Goal: Transaction & Acquisition: Book appointment/travel/reservation

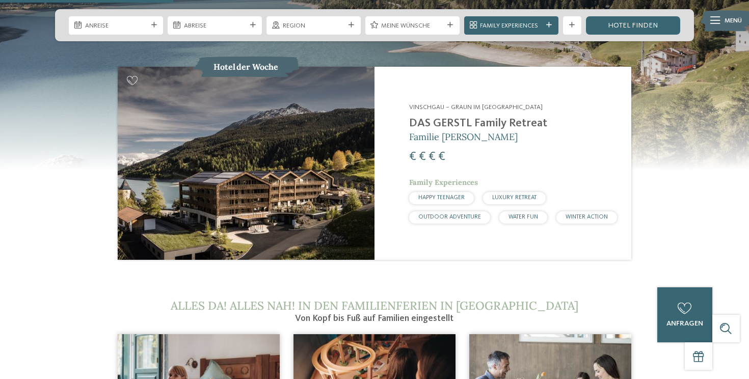
scroll to position [966, 0]
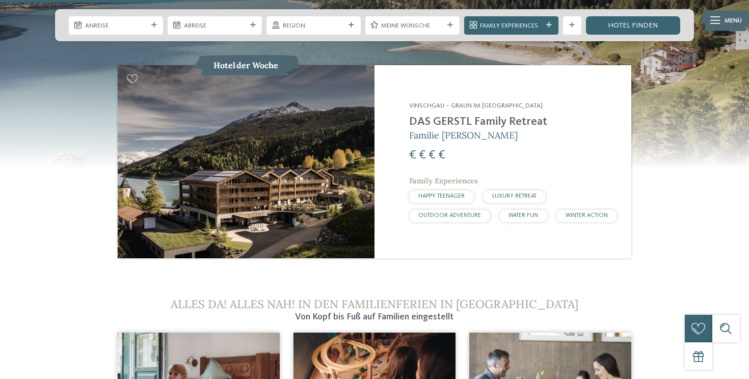
click at [441, 115] on h2 "DAS GERSTL Family Retreat" at bounding box center [514, 122] width 211 height 14
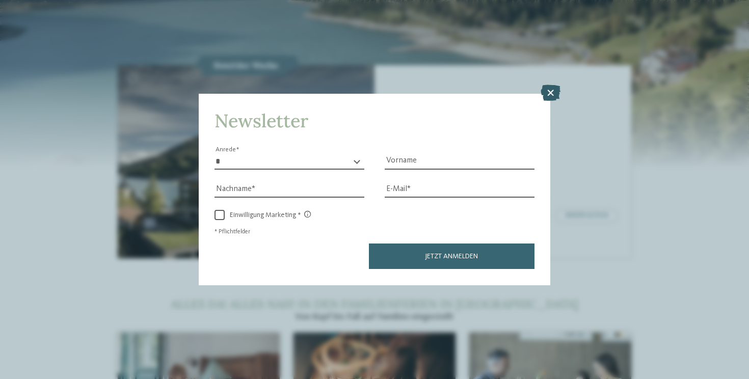
click at [553, 89] on icon at bounding box center [551, 93] width 20 height 16
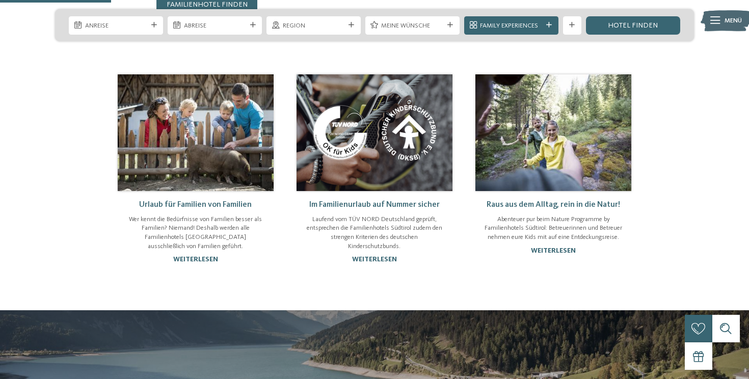
scroll to position [617, 0]
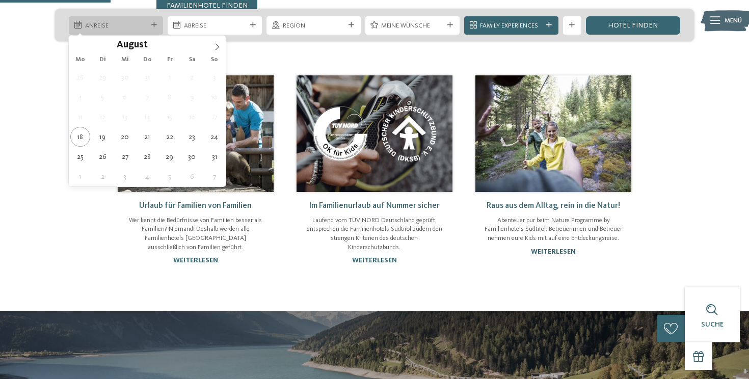
click at [157, 27] on div at bounding box center [153, 25] width 9 height 6
click at [216, 46] on icon at bounding box center [217, 46] width 7 height 7
type div "04.10.2025"
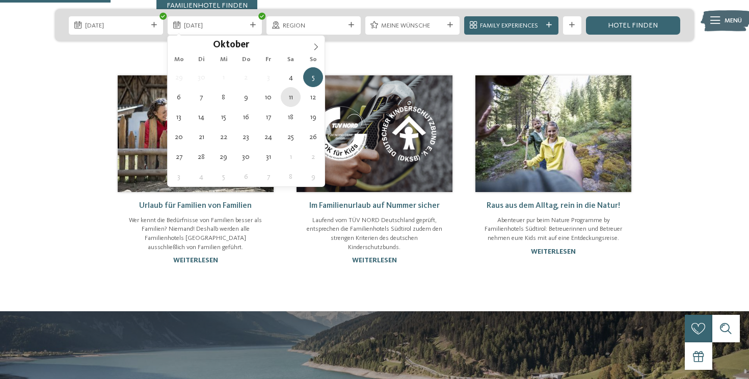
type div "11.10.2025"
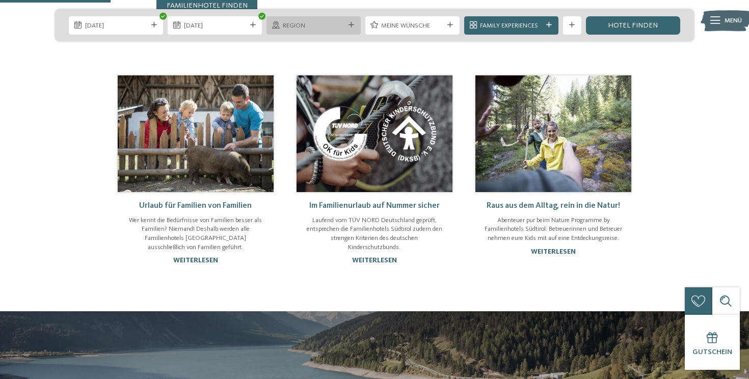
click at [354, 24] on icon at bounding box center [352, 25] width 6 height 6
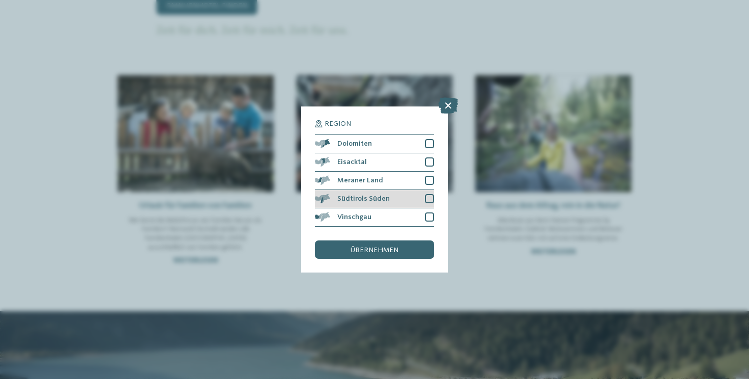
click at [394, 198] on div "Südtirols Süden" at bounding box center [374, 199] width 119 height 18
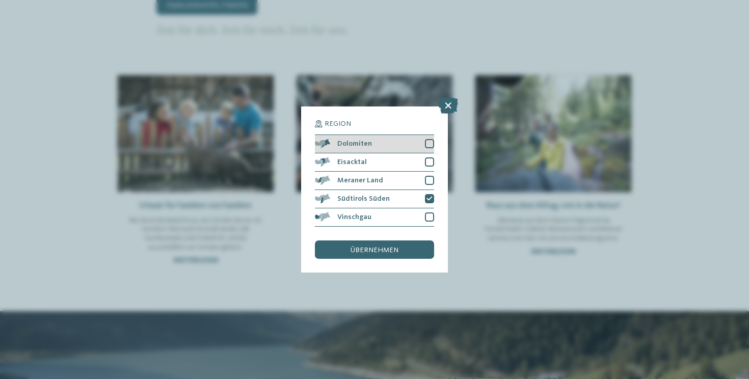
click at [432, 146] on div at bounding box center [429, 143] width 9 height 9
click at [415, 249] on div "übernehmen" at bounding box center [374, 250] width 119 height 18
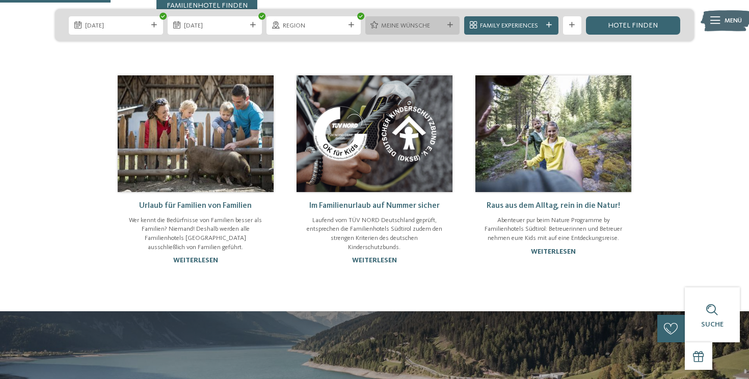
click at [438, 27] on span "Meine Wünsche" at bounding box center [412, 25] width 62 height 9
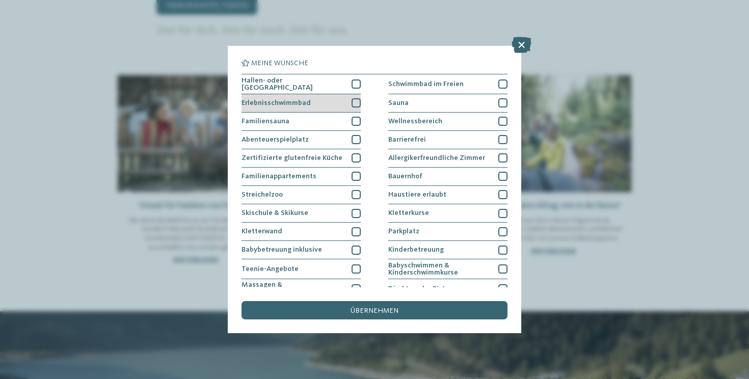
click at [358, 99] on div at bounding box center [356, 102] width 9 height 9
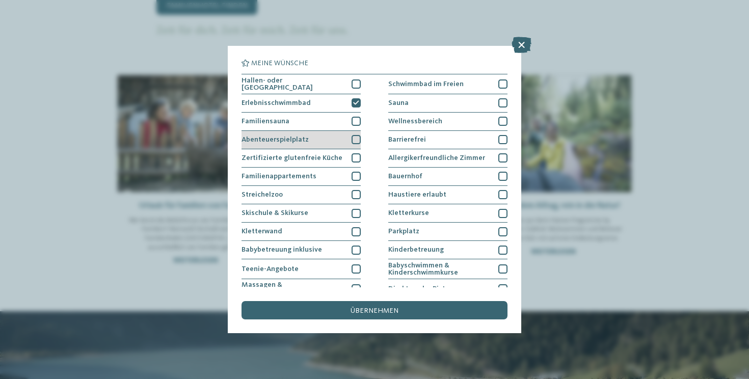
click at [356, 138] on div at bounding box center [356, 139] width 9 height 9
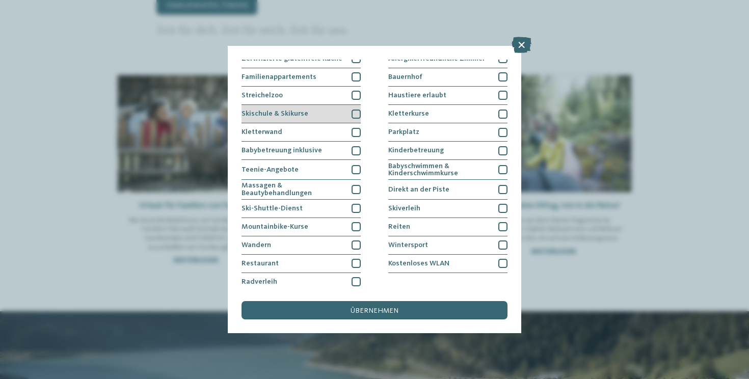
scroll to position [102, 0]
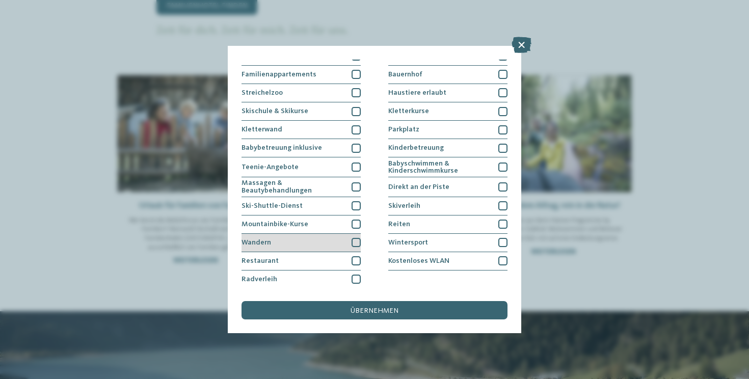
click at [356, 238] on div at bounding box center [356, 242] width 9 height 9
click at [356, 257] on div at bounding box center [356, 260] width 9 height 9
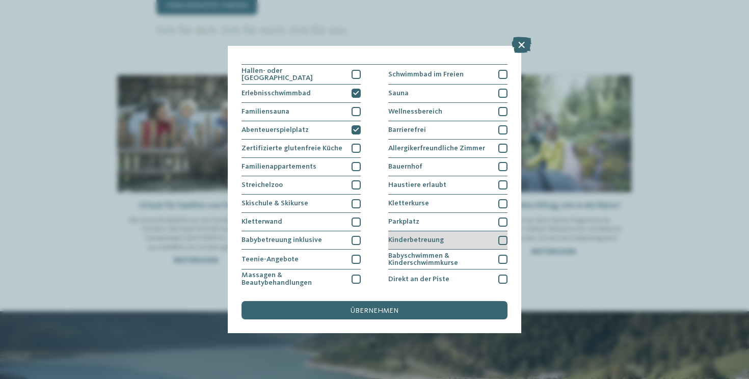
scroll to position [0, 0]
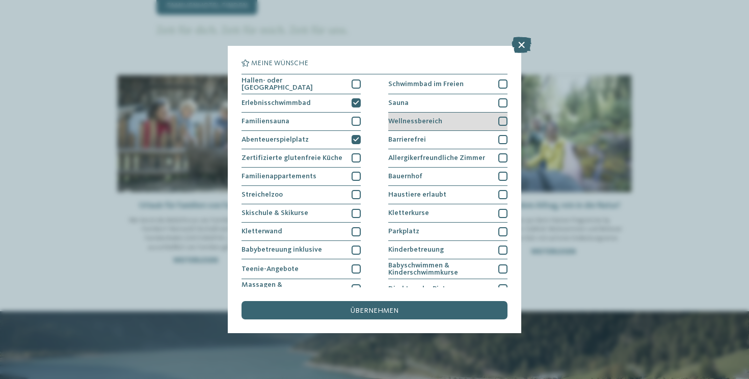
click at [462, 122] on div "Wellnessbereich" at bounding box center [447, 122] width 119 height 18
click at [462, 104] on div "Sauna" at bounding box center [447, 103] width 119 height 18
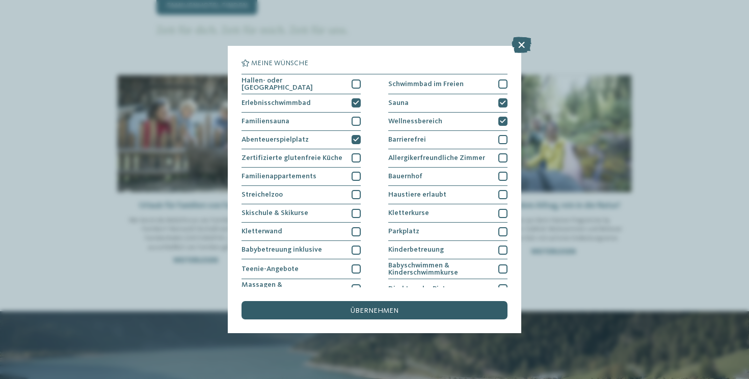
click at [422, 316] on div "übernehmen" at bounding box center [375, 310] width 266 height 18
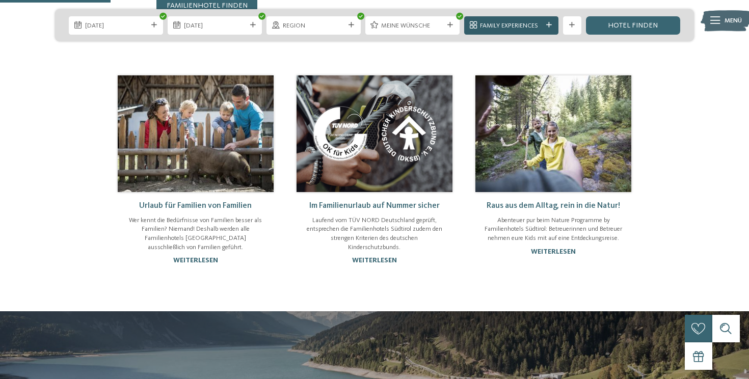
click at [544, 25] on div "Family Experiences" at bounding box center [511, 25] width 67 height 10
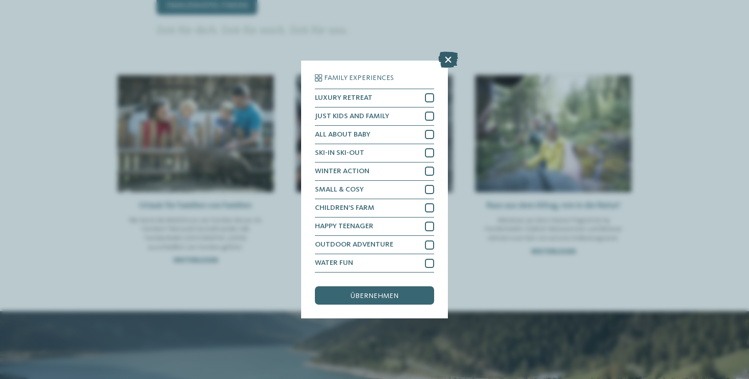
click at [451, 59] on icon at bounding box center [448, 59] width 20 height 16
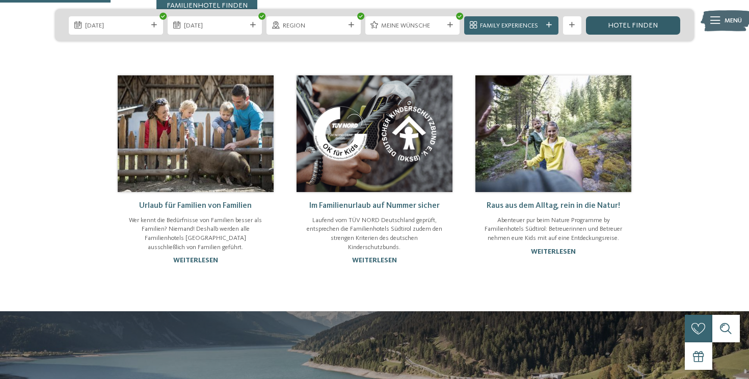
click at [627, 26] on link "Hotel finden" at bounding box center [633, 25] width 94 height 18
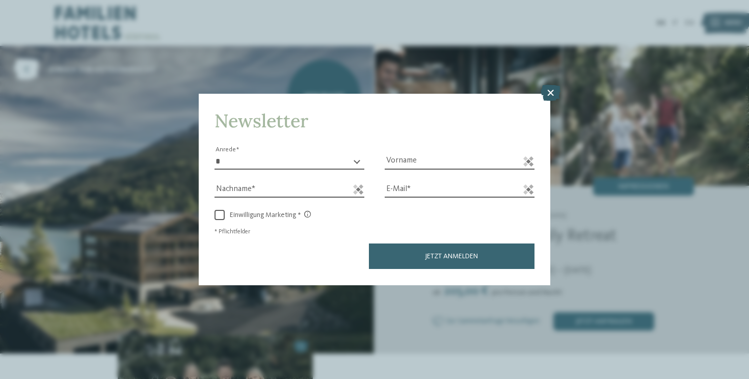
click at [554, 94] on icon at bounding box center [551, 93] width 20 height 16
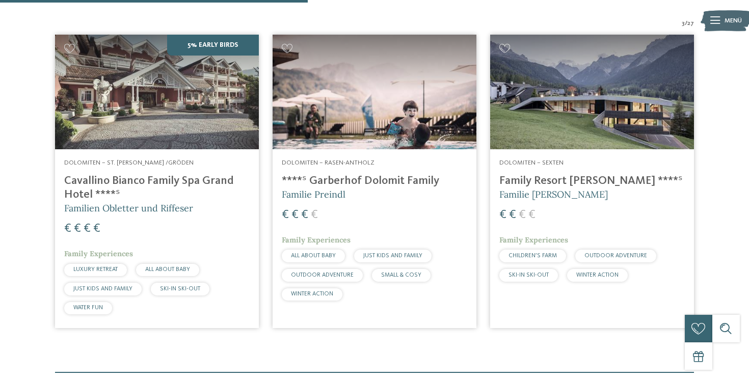
scroll to position [348, 0]
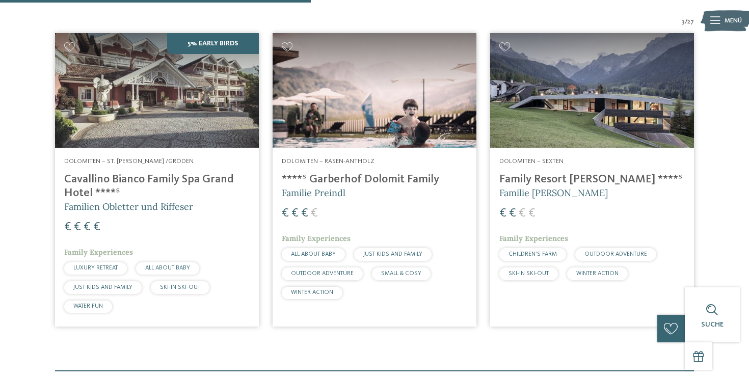
click at [713, 71] on div "3 / 27 5% Early Birds Dolomiten – St. Ulrich /Gröden Cavallino Bianco Family Sp…" at bounding box center [374, 175] width 749 height 316
drag, startPoint x: 630, startPoint y: 367, endPoint x: 667, endPoint y: 361, distance: 37.1
click at [667, 361] on div "Familienhotels Südtirol – von Familien für Familien Die Expertinnen und Experte…" at bounding box center [374, 43] width 749 height 655
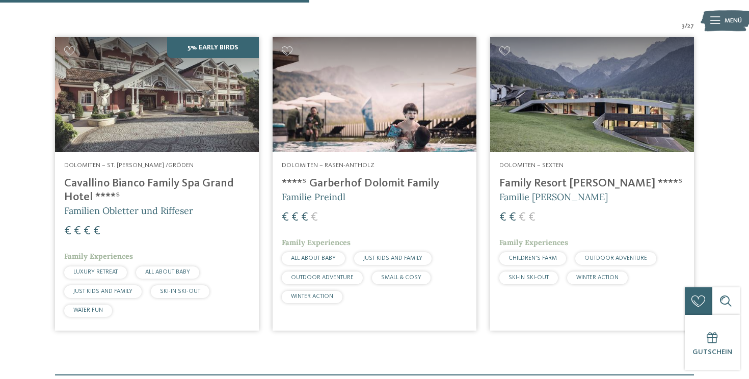
scroll to position [347, 0]
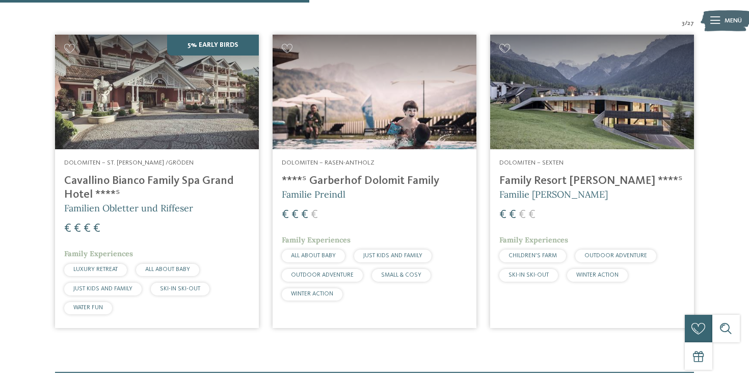
click at [176, 109] on img at bounding box center [157, 92] width 204 height 115
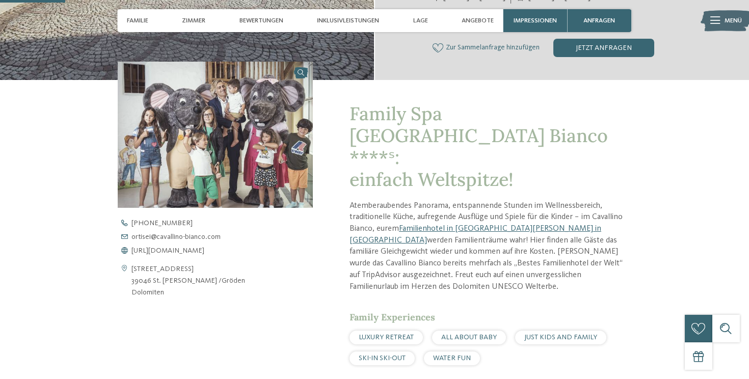
scroll to position [296, 0]
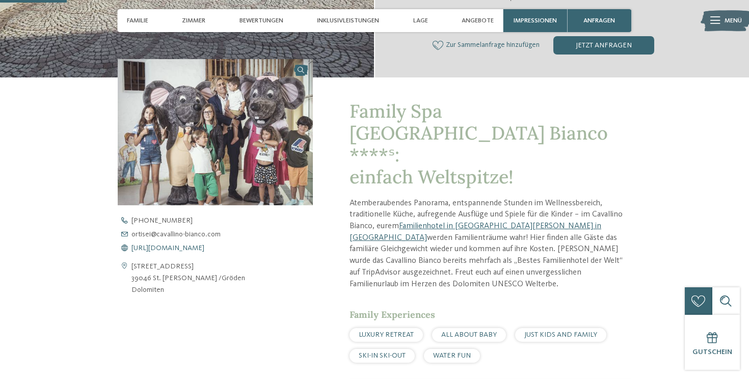
click at [204, 248] on span "https://www.cavallino-bianco.com/de/familienhotel-sudtirol" at bounding box center [167, 248] width 73 height 7
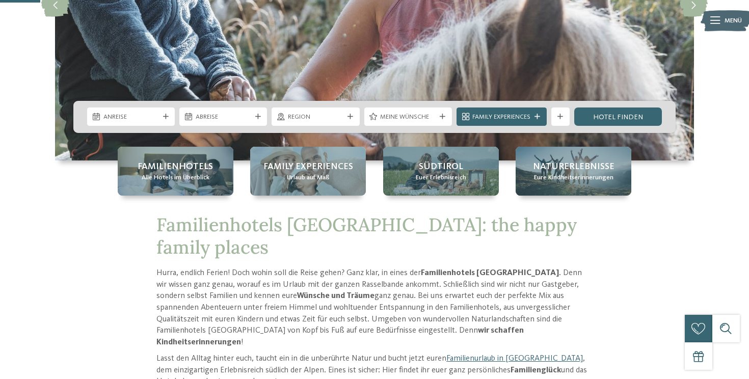
scroll to position [221, 0]
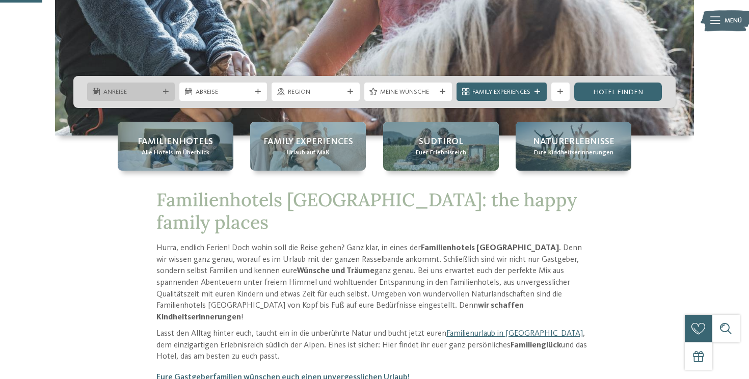
click at [168, 93] on icon at bounding box center [166, 92] width 6 height 6
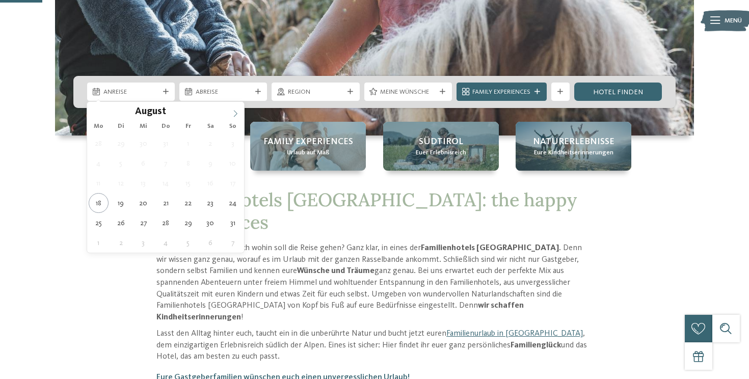
click at [238, 112] on icon at bounding box center [235, 113] width 7 height 7
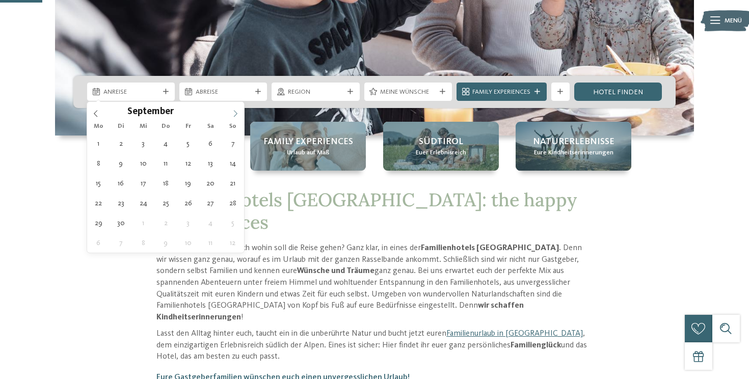
click at [238, 112] on icon at bounding box center [235, 113] width 7 height 7
type div "04.10.2025"
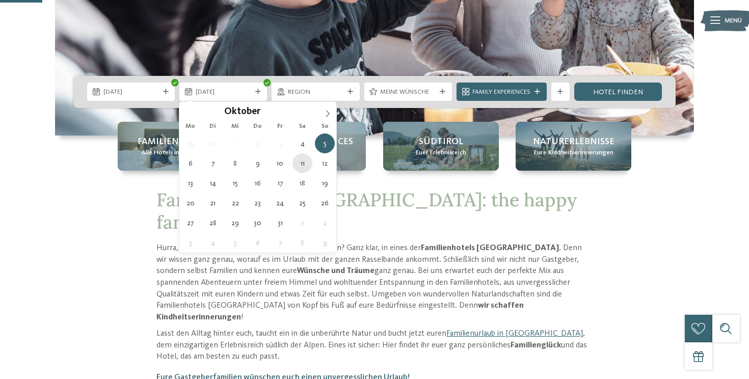
type div "11.10.2025"
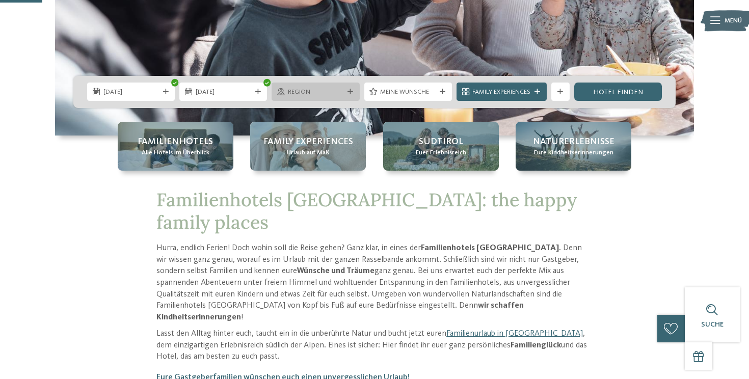
click at [318, 96] on span "Region" at bounding box center [316, 92] width 56 height 9
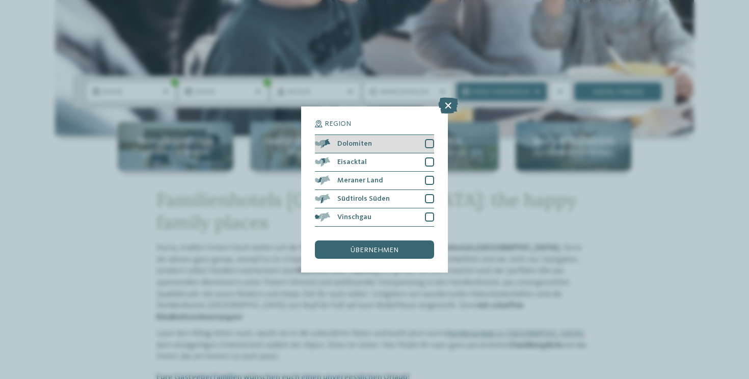
click at [339, 141] on span "Dolomiten" at bounding box center [354, 143] width 35 height 7
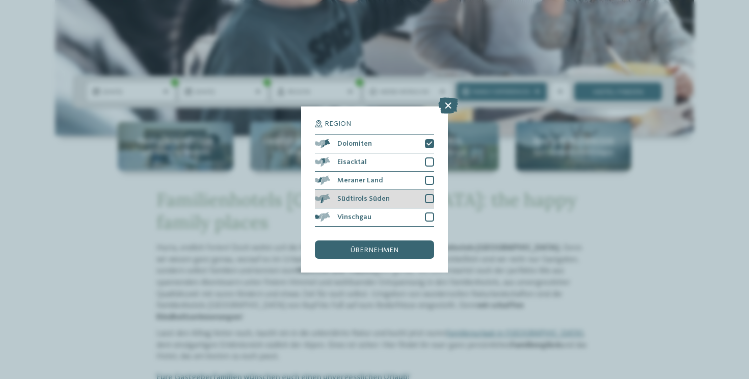
click at [359, 197] on span "Südtirols Süden" at bounding box center [363, 198] width 52 height 7
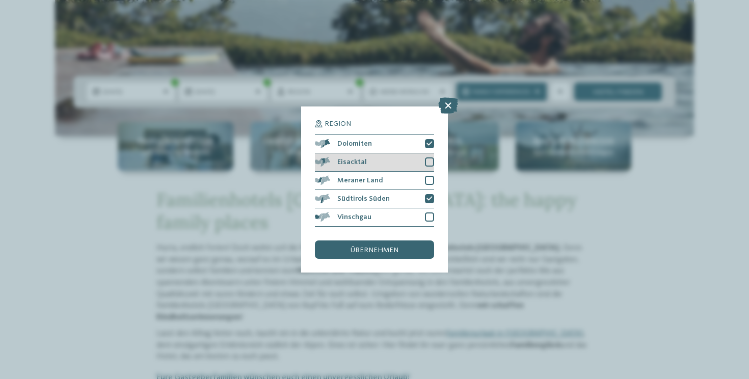
click at [360, 164] on span "Eisacktal" at bounding box center [352, 162] width 30 height 7
click at [373, 255] on div "übernehmen" at bounding box center [374, 250] width 119 height 18
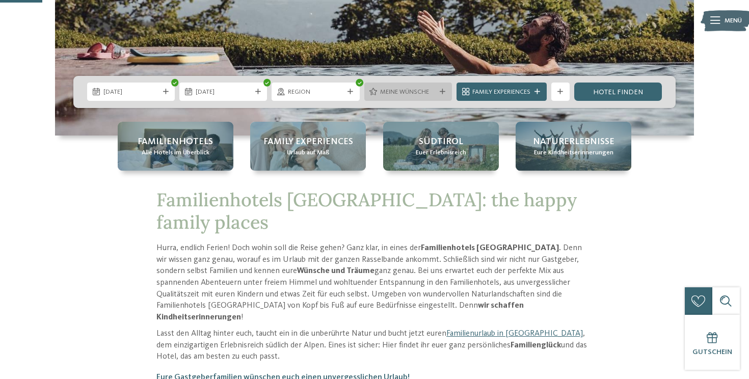
click at [414, 94] on span "Meine Wünsche" at bounding box center [408, 92] width 56 height 9
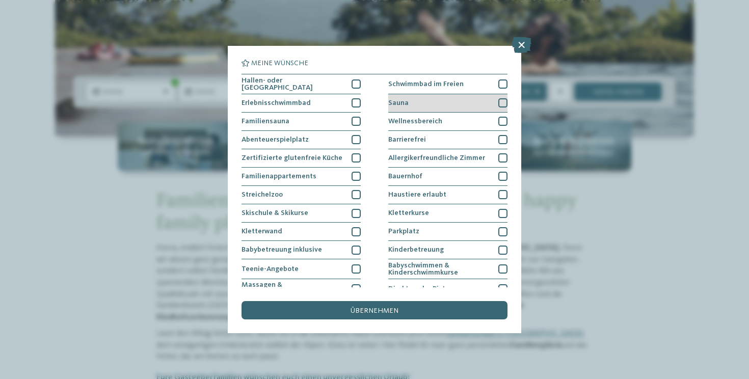
click at [432, 98] on div "Sauna" at bounding box center [447, 103] width 119 height 18
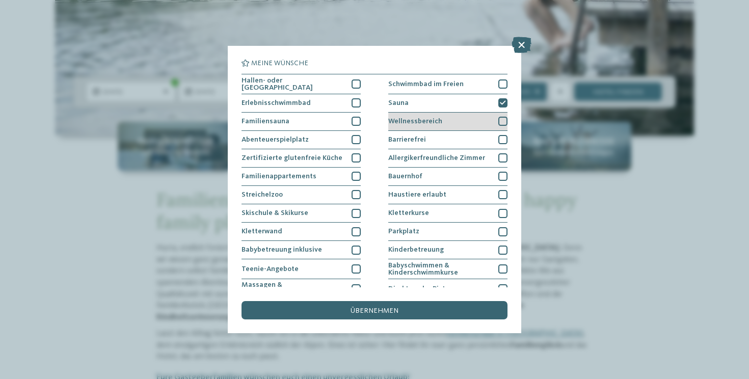
click at [435, 120] on span "Wellnessbereich" at bounding box center [415, 121] width 54 height 7
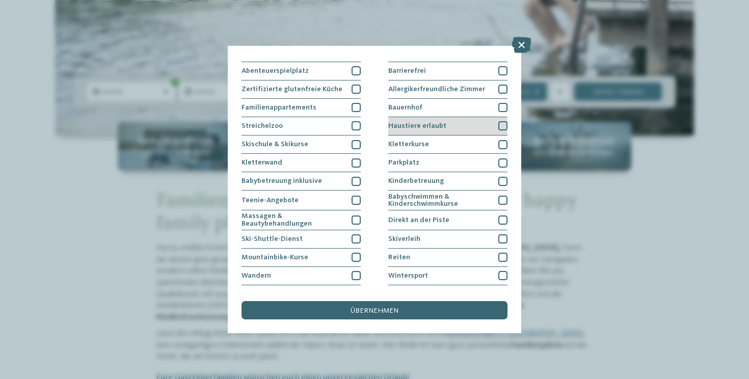
scroll to position [70, 0]
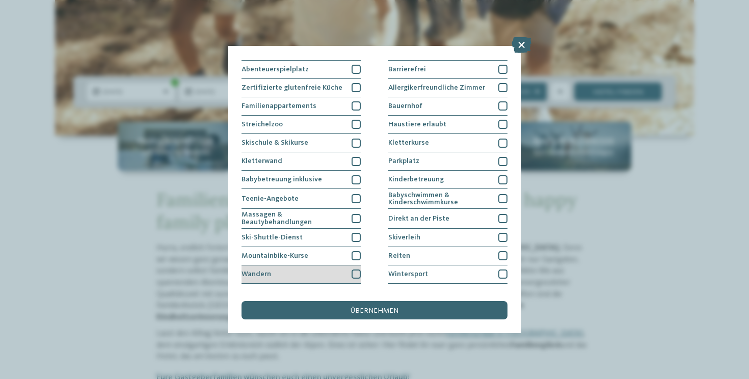
click at [307, 270] on div "Wandern" at bounding box center [301, 275] width 119 height 18
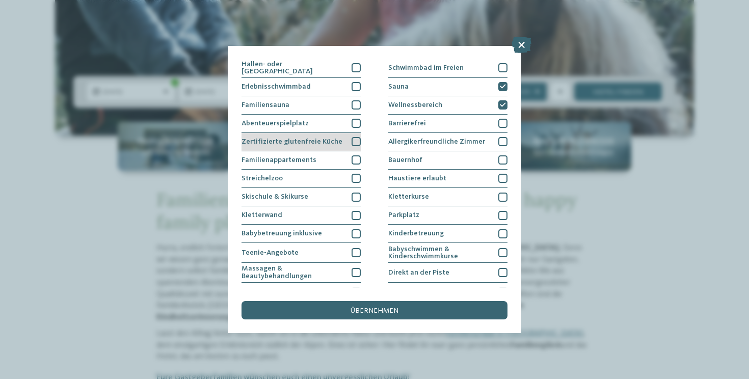
scroll to position [0, 0]
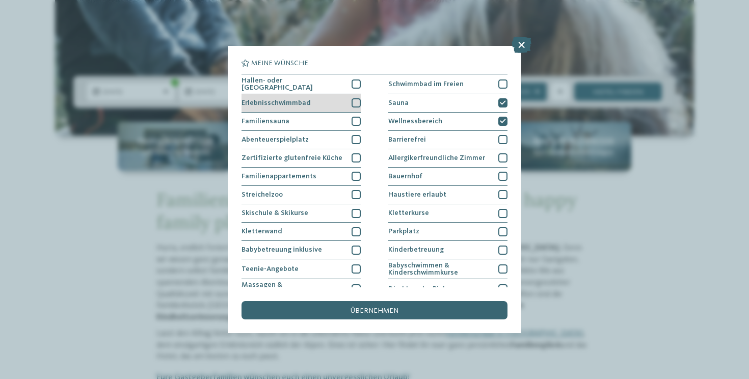
click at [301, 102] on span "Erlebnisschwimmbad" at bounding box center [276, 102] width 69 height 7
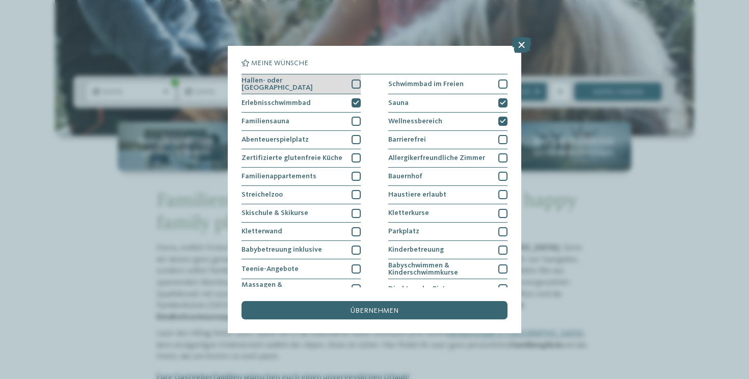
click at [307, 84] on span "Hallen- oder Schleusenbad" at bounding box center [293, 84] width 103 height 15
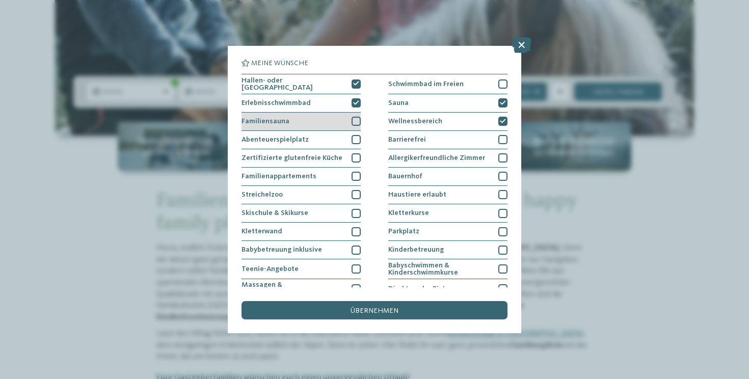
click at [305, 119] on div "Familiensauna" at bounding box center [301, 122] width 119 height 18
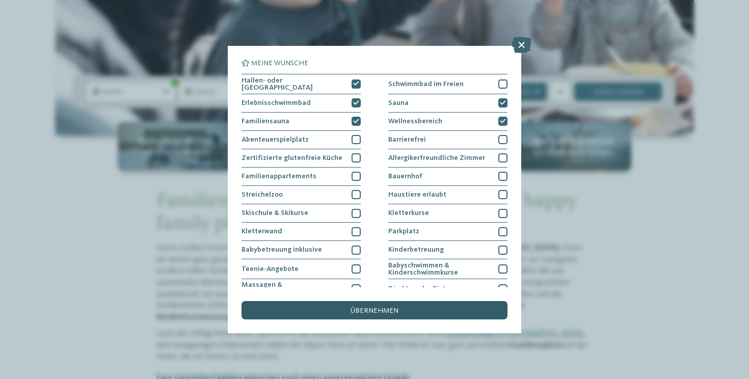
click at [361, 311] on span "übernehmen" at bounding box center [375, 310] width 48 height 7
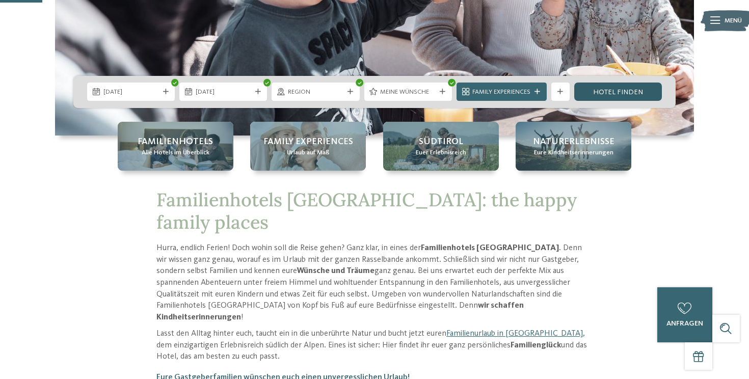
click at [590, 91] on link "Hotel finden" at bounding box center [618, 92] width 88 height 18
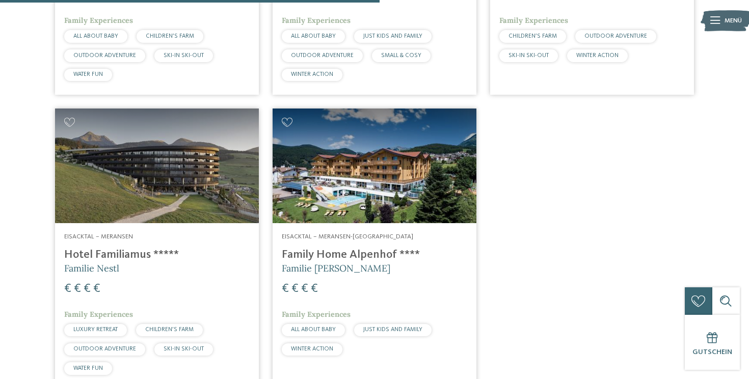
scroll to position [564, 0]
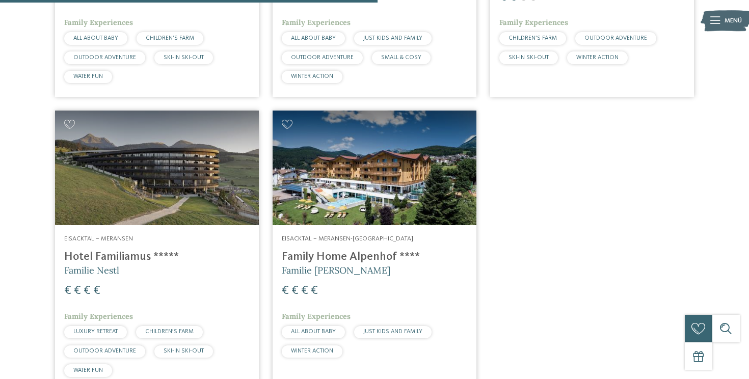
click at [421, 171] on img at bounding box center [375, 168] width 204 height 115
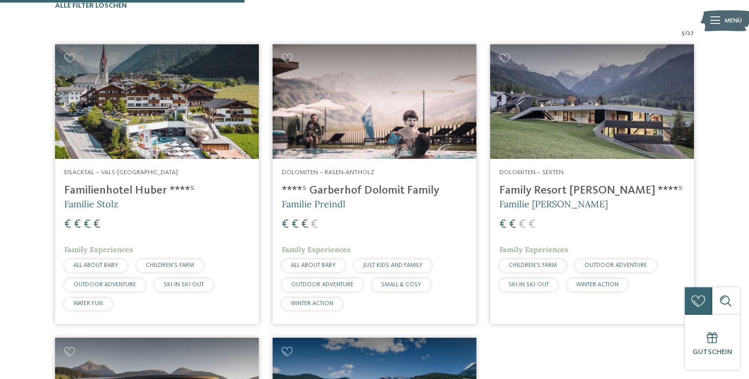
scroll to position [309, 0]
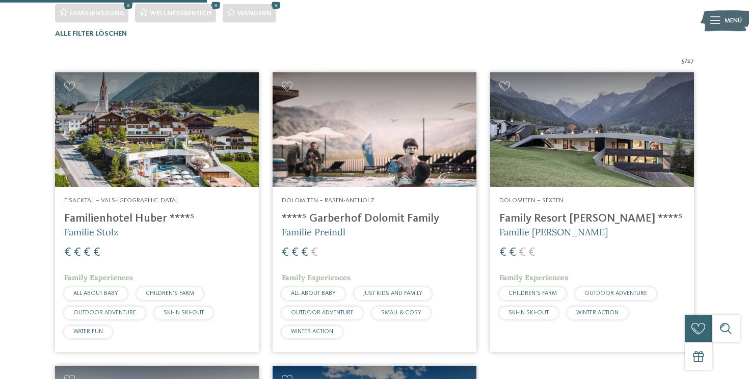
drag, startPoint x: 580, startPoint y: 149, endPoint x: 343, endPoint y: 3, distance: 278.8
click at [412, 147] on img at bounding box center [375, 129] width 204 height 115
drag, startPoint x: 412, startPoint y: 147, endPoint x: 301, endPoint y: 1, distance: 183.3
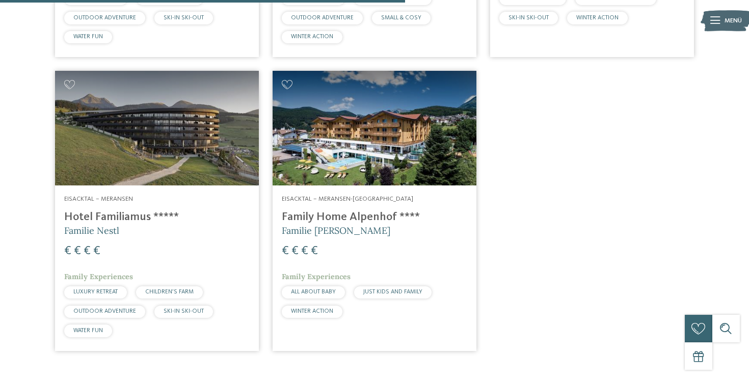
scroll to position [610, 0]
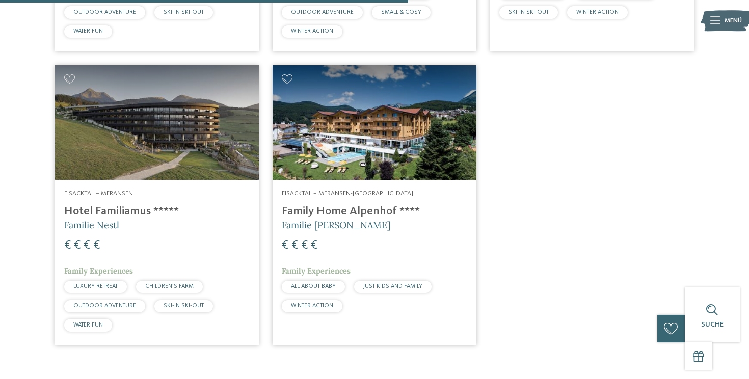
drag, startPoint x: 398, startPoint y: 126, endPoint x: 302, endPoint y: 0, distance: 158.2
click at [0, 0] on body "Kleinen Moment noch – die Webseite wird geladen … DE IT" at bounding box center [374, 149] width 749 height 1518
drag, startPoint x: 156, startPoint y: 154, endPoint x: 328, endPoint y: 1, distance: 231.0
click at [0, 0] on body "Kleinen Moment noch – die Webseite wird geladen … DE IT" at bounding box center [374, 149] width 749 height 1518
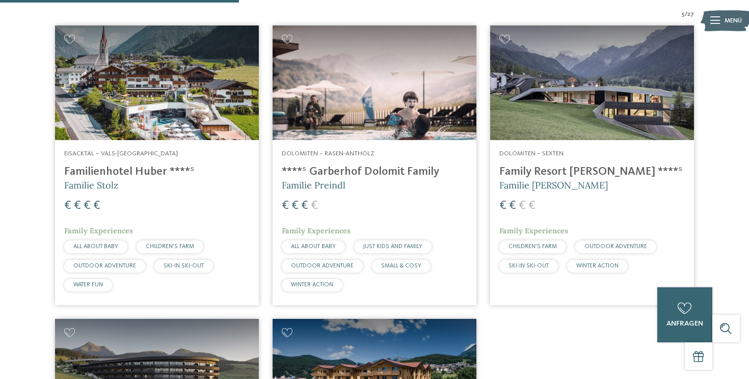
scroll to position [354, 0]
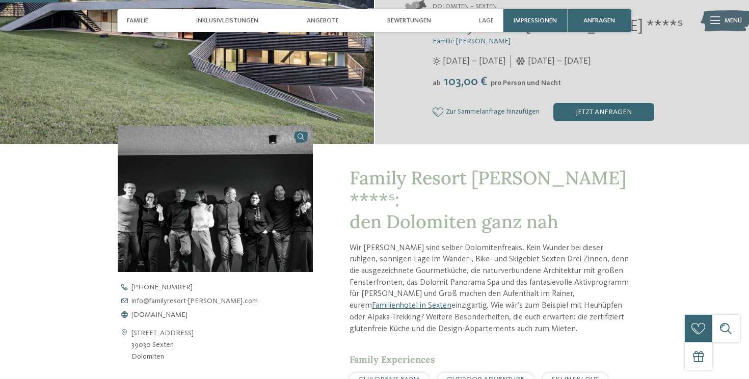
scroll to position [248, 0]
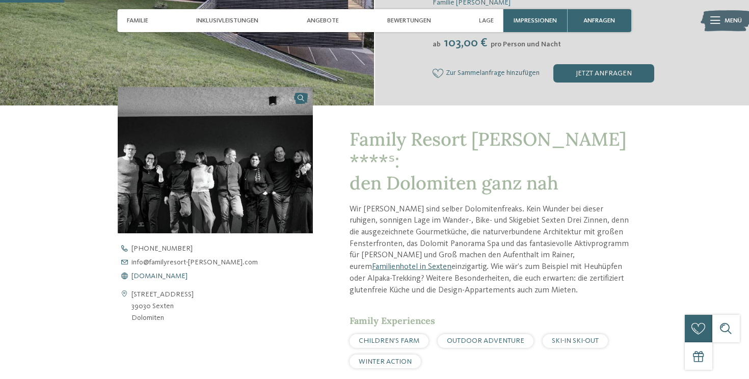
click at [188, 278] on span "www.familyresort-rainer.com" at bounding box center [159, 276] width 56 height 7
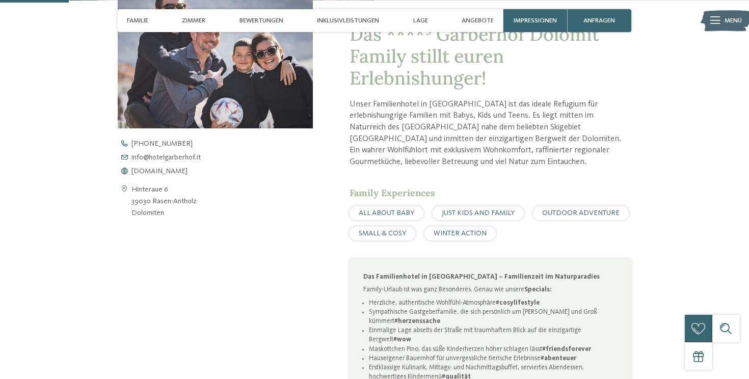
scroll to position [354, 0]
click at [188, 170] on span "[DOMAIN_NAME]" at bounding box center [159, 170] width 56 height 7
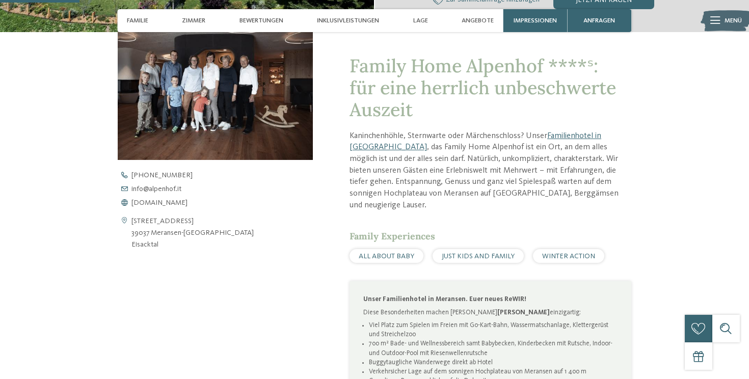
scroll to position [331, 0]
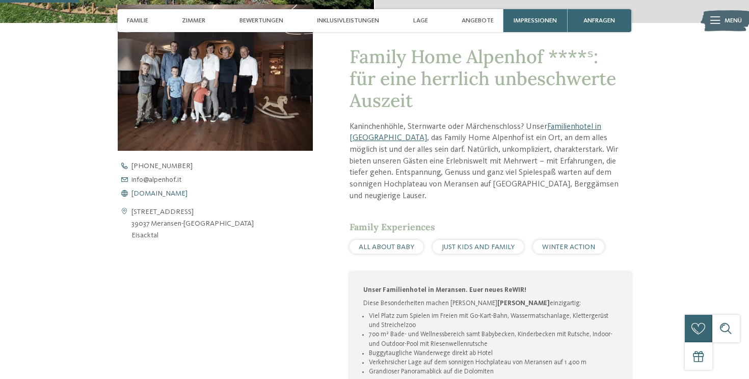
click at [181, 190] on link "www.alpenhof.it" at bounding box center [223, 193] width 211 height 7
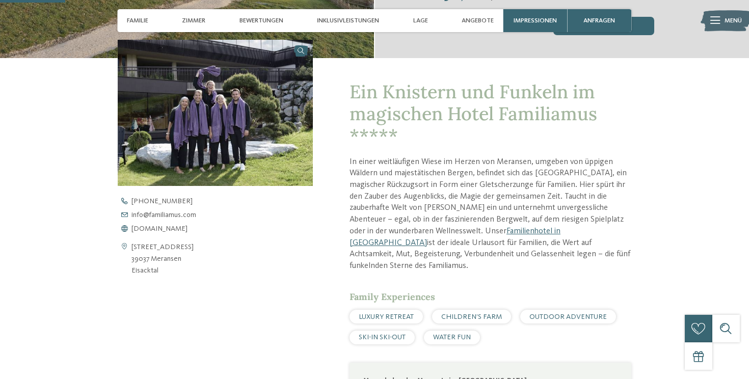
scroll to position [296, 0]
click at [171, 225] on span "[DOMAIN_NAME]" at bounding box center [159, 228] width 56 height 7
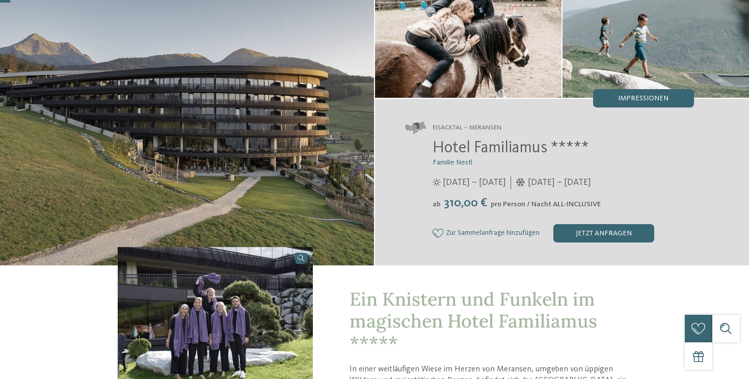
scroll to position [0, 0]
